Goal: Task Accomplishment & Management: Use online tool/utility

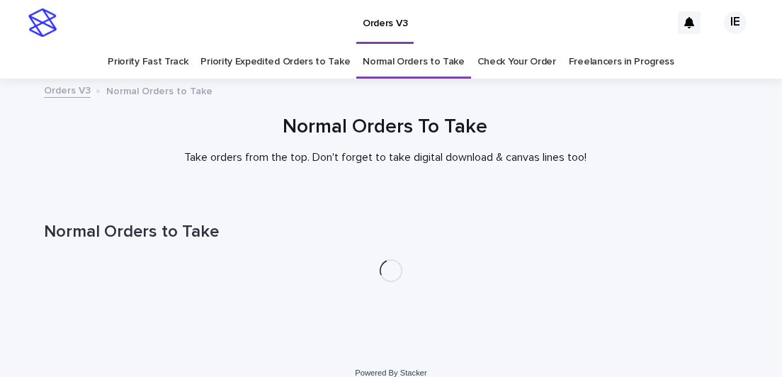
click at [278, 62] on link "Priority Expedited Orders to Take" at bounding box center [274, 61] width 149 height 33
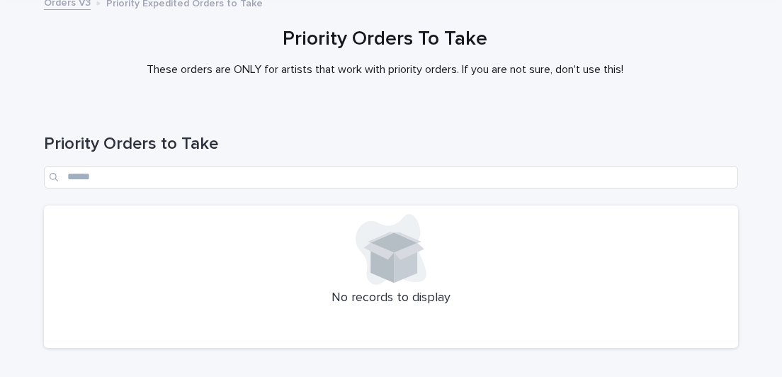
scroll to position [181, 0]
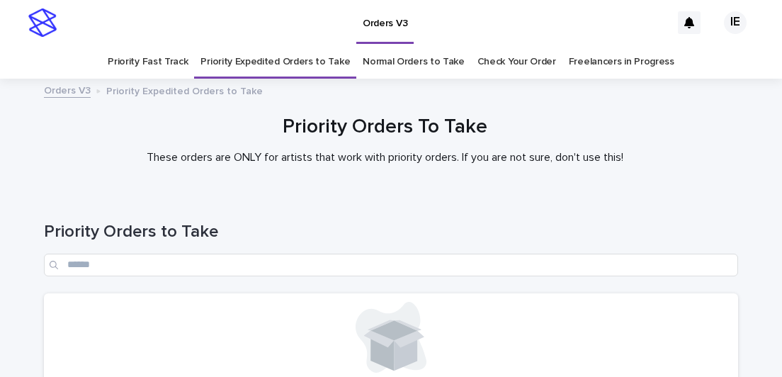
scroll to position [181, 0]
